Goal: Transaction & Acquisition: Purchase product/service

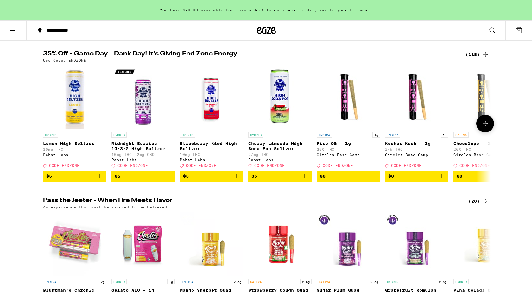
scroll to position [64, 0]
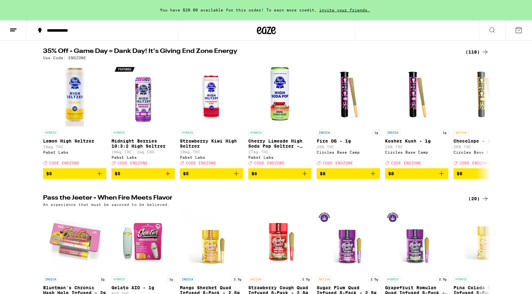
click at [484, 55] on icon at bounding box center [485, 52] width 8 height 8
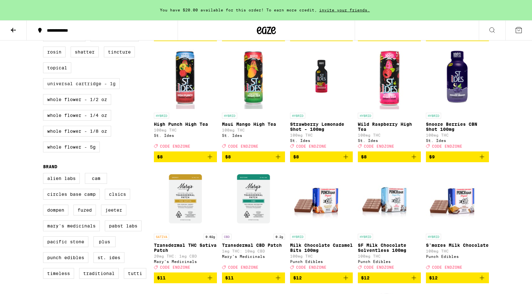
click at [93, 89] on label "Universal Cartridge - 1g" at bounding box center [81, 83] width 77 height 11
checkbox input "true"
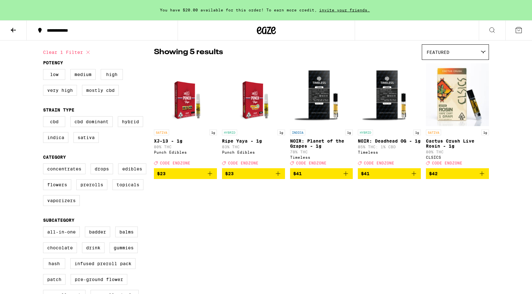
scroll to position [51, 0]
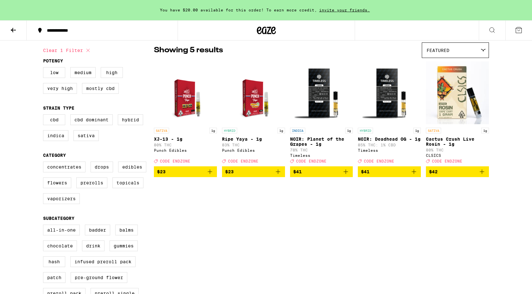
click at [211, 174] on icon "Add to bag" at bounding box center [210, 171] width 4 height 4
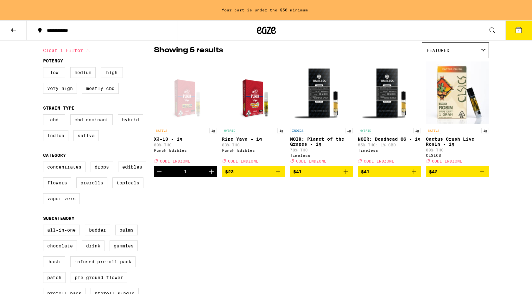
click at [211, 174] on icon "Increment" at bounding box center [211, 171] width 4 height 4
click at [277, 175] on icon "Add to bag" at bounding box center [278, 172] width 8 height 8
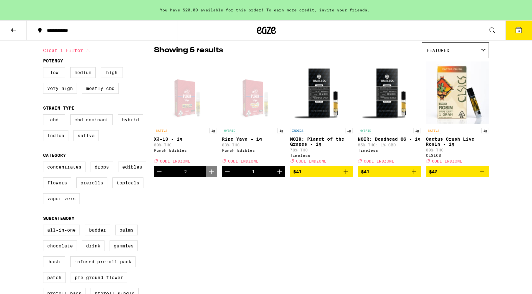
click at [514, 30] on button "3" at bounding box center [518, 31] width 27 height 20
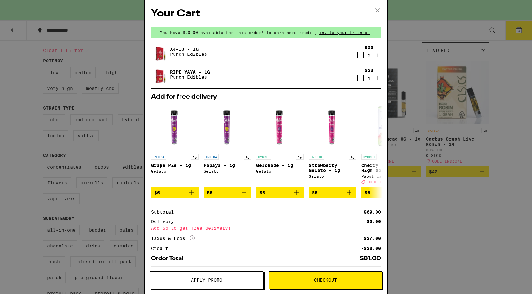
click at [214, 276] on button "Apply Promo" at bounding box center [207, 280] width 114 height 18
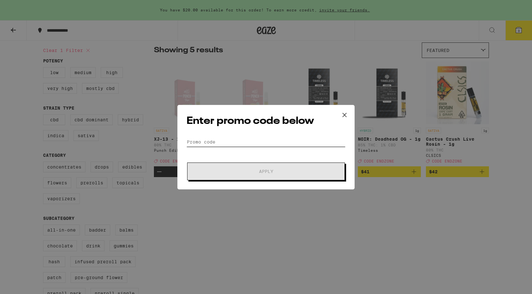
click at [229, 142] on input "Promo Code" at bounding box center [265, 141] width 159 height 9
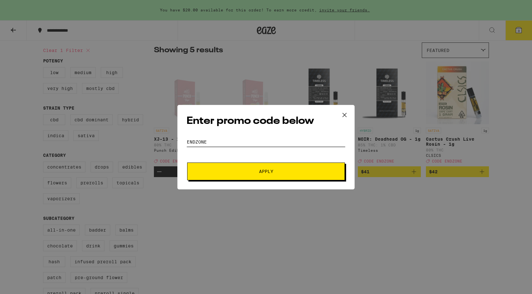
type input "endzone"
click at [236, 169] on span "Apply" at bounding box center [266, 171] width 114 height 4
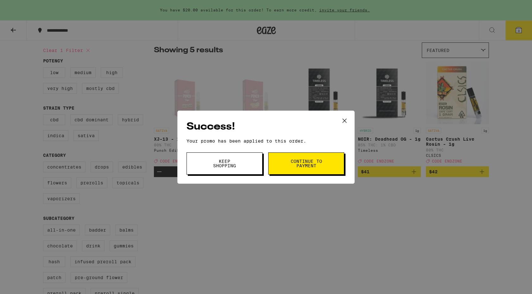
click at [313, 160] on span "Continue to payment" at bounding box center [306, 163] width 32 height 9
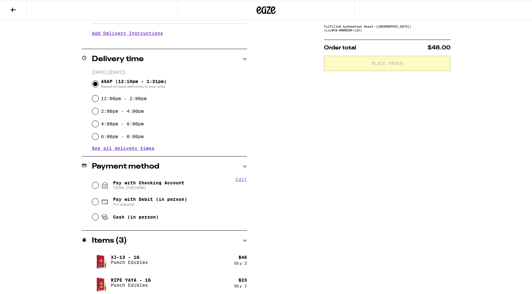
scroll to position [131, 0]
